Goal: Submit feedback/report problem

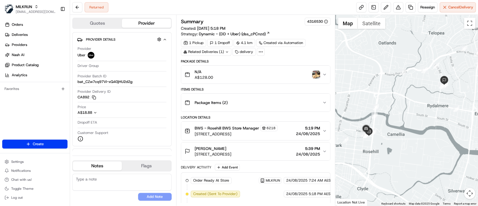
click at [318, 75] on img "button" at bounding box center [316, 75] width 8 height 8
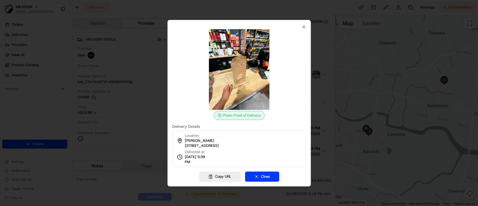
click at [321, 89] on div at bounding box center [239, 103] width 478 height 206
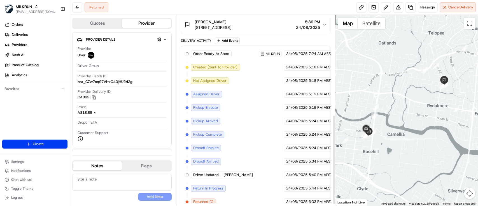
scroll to position [213, 0]
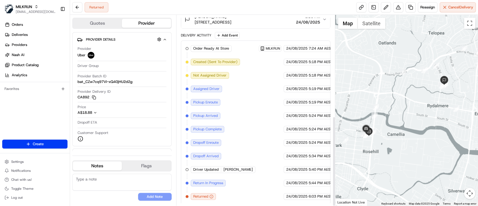
click at [212, 196] on icon "button" at bounding box center [211, 196] width 4 height 4
click at [209, 193] on div "Returned" at bounding box center [203, 196] width 25 height 7
click at [211, 194] on icon "button" at bounding box center [211, 196] width 4 height 4
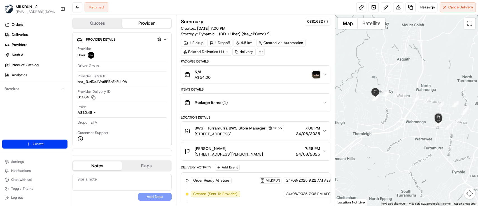
click at [313, 74] on img "button" at bounding box center [316, 75] width 8 height 8
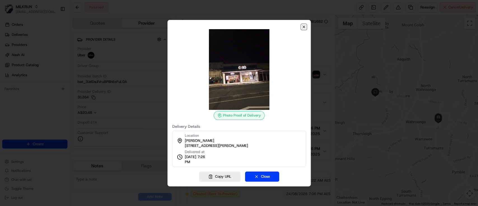
click at [302, 29] on icon "button" at bounding box center [303, 27] width 4 height 4
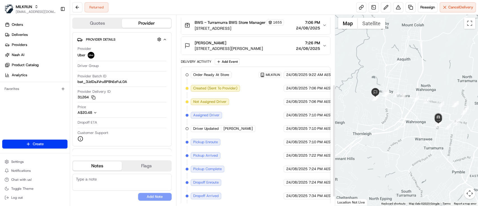
scroll to position [132, 0]
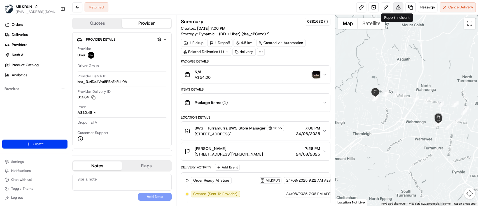
click at [398, 8] on button at bounding box center [398, 7] width 10 height 10
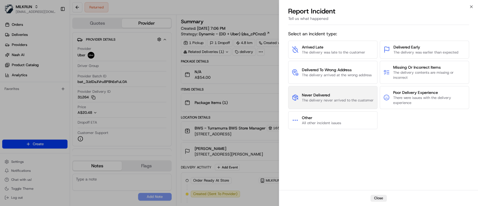
click at [342, 98] on span "The delivery never arrived to the customer" at bounding box center [338, 100] width 72 height 5
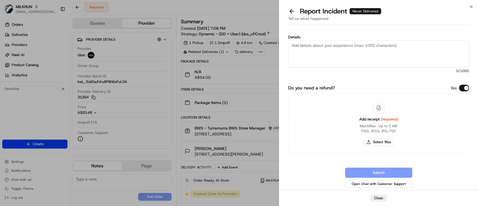
click at [318, 57] on textarea "Details" at bounding box center [378, 53] width 181 height 27
type textarea "R"
type textarea "Marked as returned, store confirmed order hasn't been returned to the store, pl…"
click at [376, 141] on button "Select files" at bounding box center [379, 142] width 30 height 8
type input "C:\fakepath\[PERSON_NAME].png"
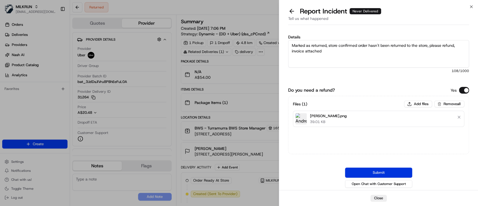
click at [384, 176] on button "Submit" at bounding box center [378, 172] width 67 height 10
